Goal: Find specific page/section: Find specific page/section

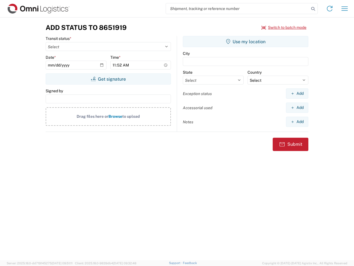
click at [238, 9] on input "search" at bounding box center [237, 8] width 143 height 11
click at [313, 9] on icon at bounding box center [313, 9] width 8 height 8
click at [330, 9] on icon at bounding box center [329, 8] width 9 height 9
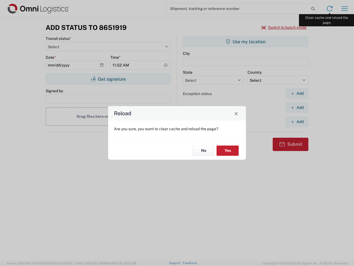
click at [345, 9] on div "Reload Are you sure, you want to clear cache and reload the page? No Yes" at bounding box center [177, 133] width 354 height 266
click at [284, 27] on div "Reload Are you sure, you want to clear cache and reload the page? No Yes" at bounding box center [177, 133] width 354 height 266
click at [108, 79] on div "Reload Are you sure, you want to clear cache and reload the page? No Yes" at bounding box center [177, 133] width 354 height 266
click at [246, 41] on div "Reload Are you sure, you want to clear cache and reload the page? No Yes" at bounding box center [177, 133] width 354 height 266
click at [297, 93] on div "Reload Are you sure, you want to clear cache and reload the page? No Yes" at bounding box center [177, 133] width 354 height 266
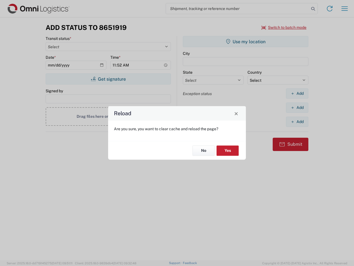
click at [297, 107] on div "Reload Are you sure, you want to clear cache and reload the page? No Yes" at bounding box center [177, 133] width 354 height 266
click at [297, 121] on div "Reload Are you sure, you want to clear cache and reload the page? No Yes" at bounding box center [177, 133] width 354 height 266
